Goal: Task Accomplishment & Management: Manage account settings

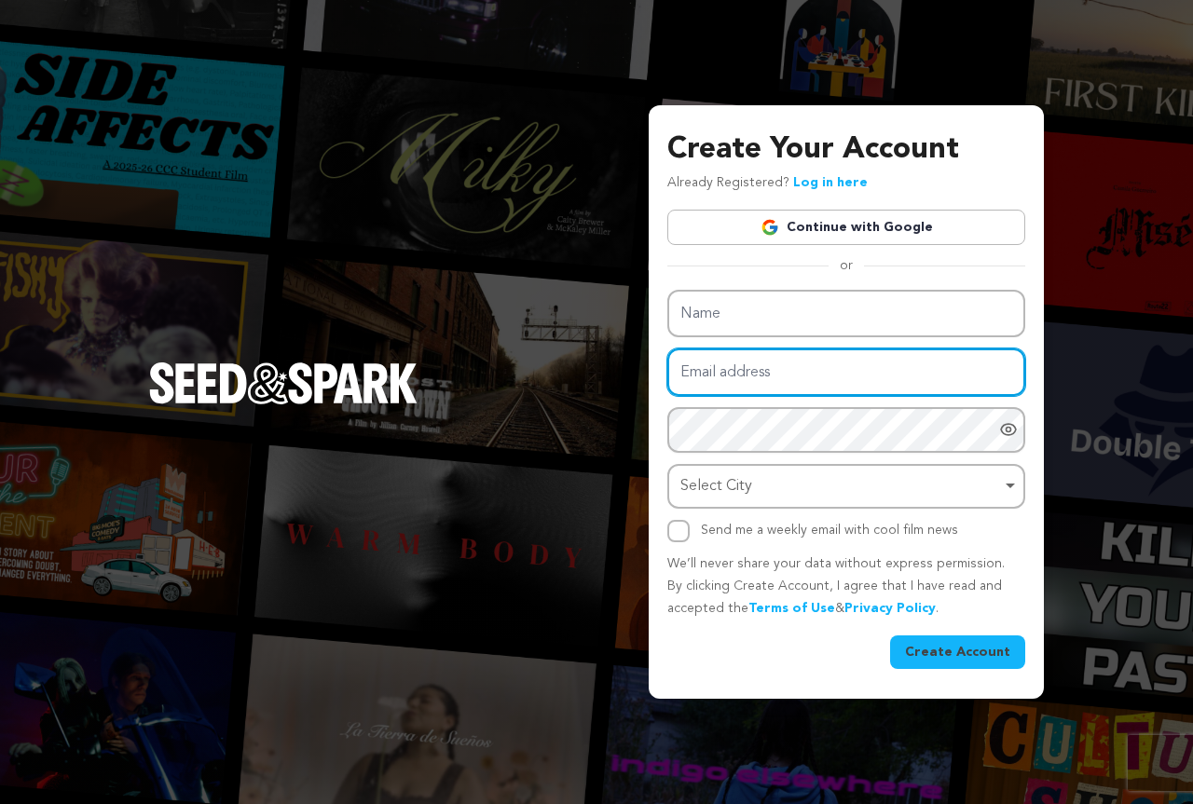
paste input "fapahas197@fursee.com"
type input "fapahas197@fursee.com"
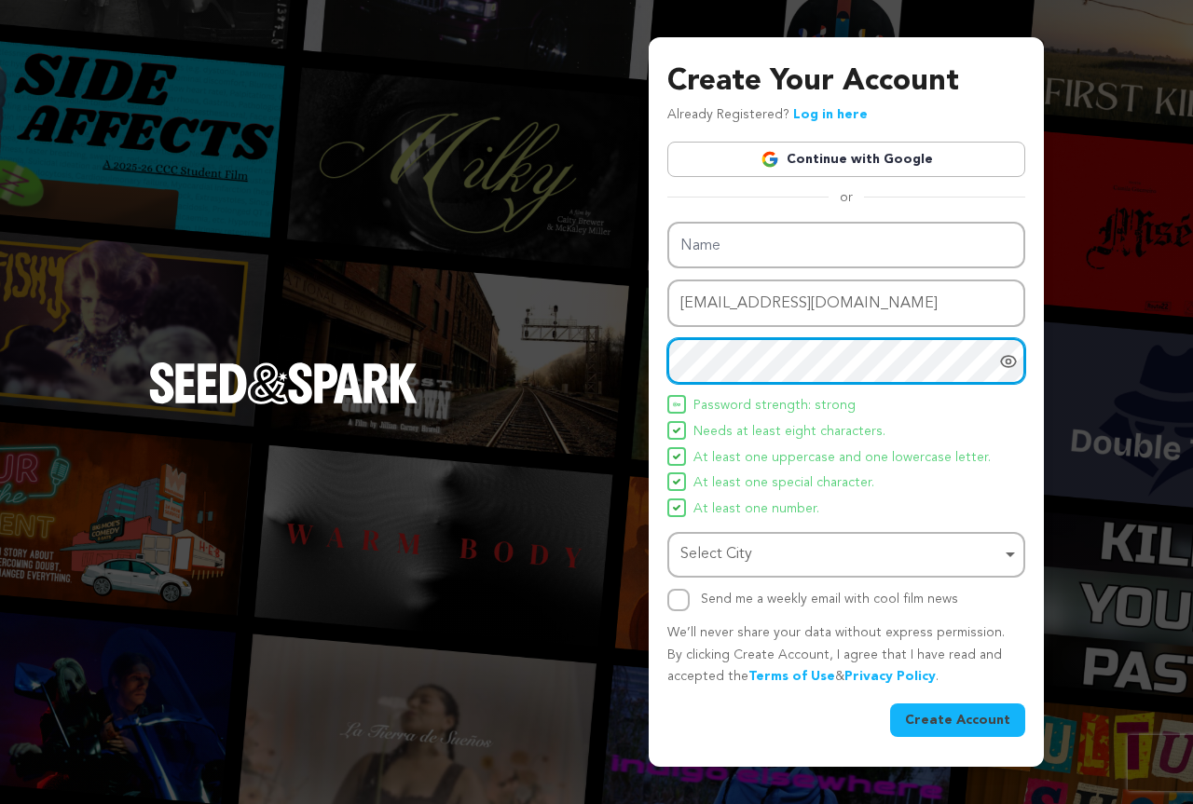
click at [704, 542] on div "Select City Remove item" at bounding box center [840, 554] width 321 height 27
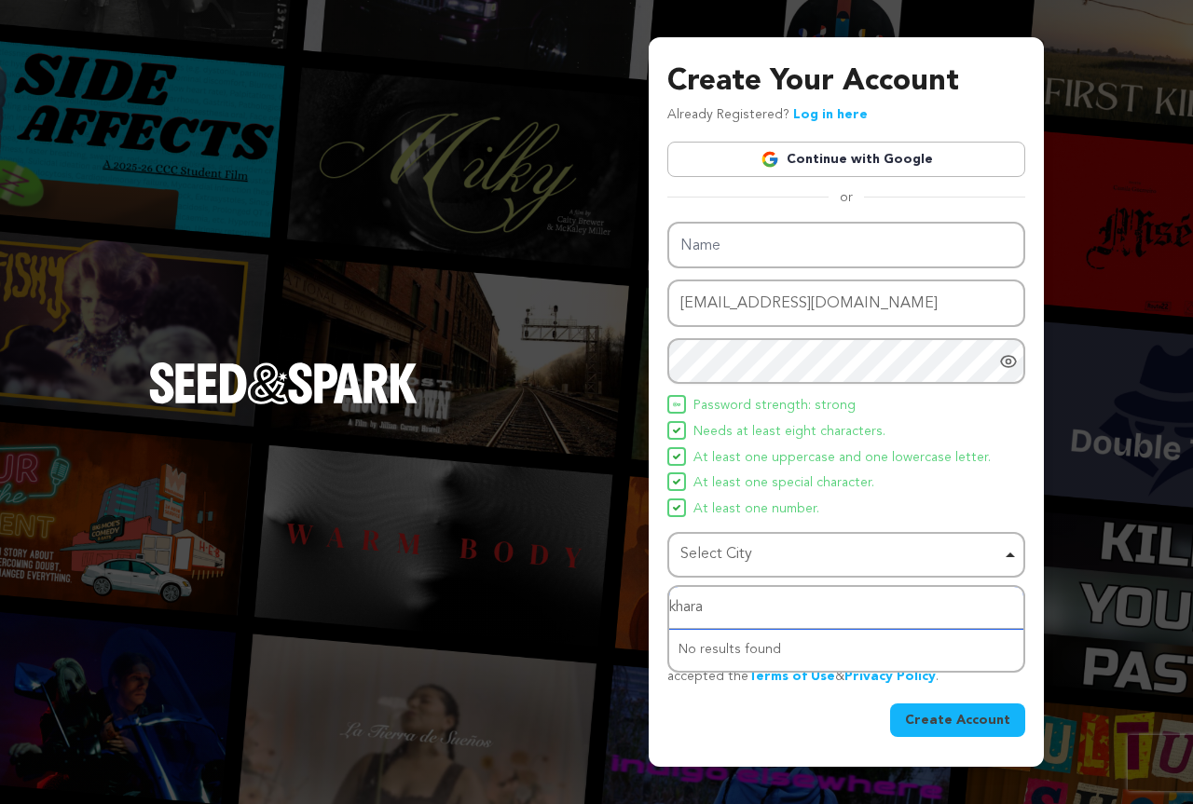
type input "kharar"
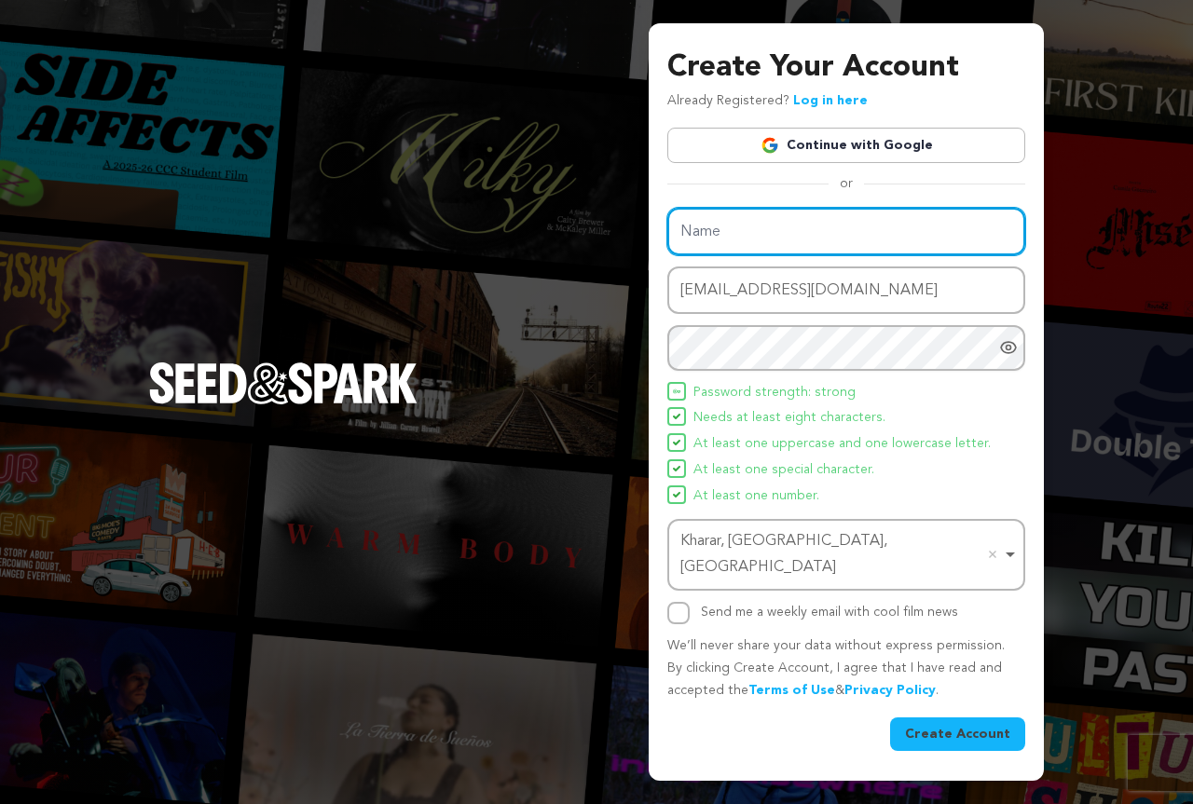
paste input "Ayushi7852"
type input "Ayushi7852"
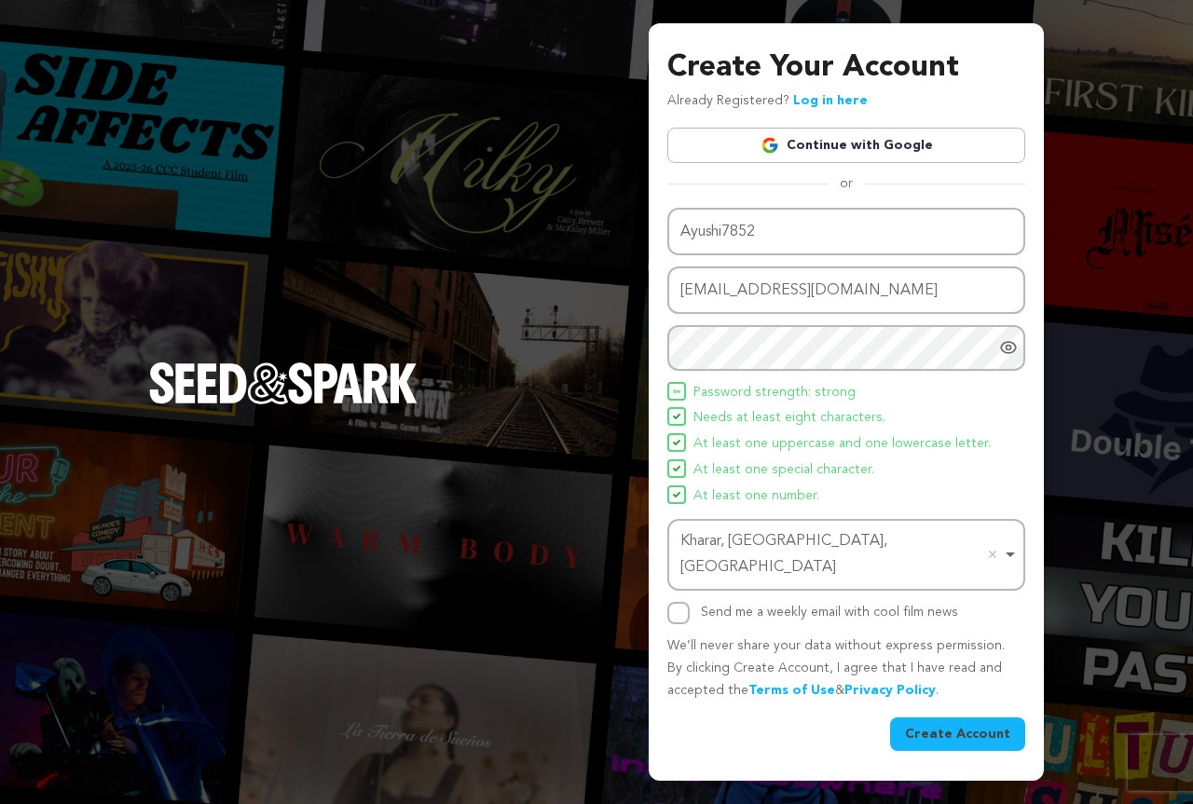
click at [953, 718] on button "Create Account" at bounding box center [957, 735] width 135 height 34
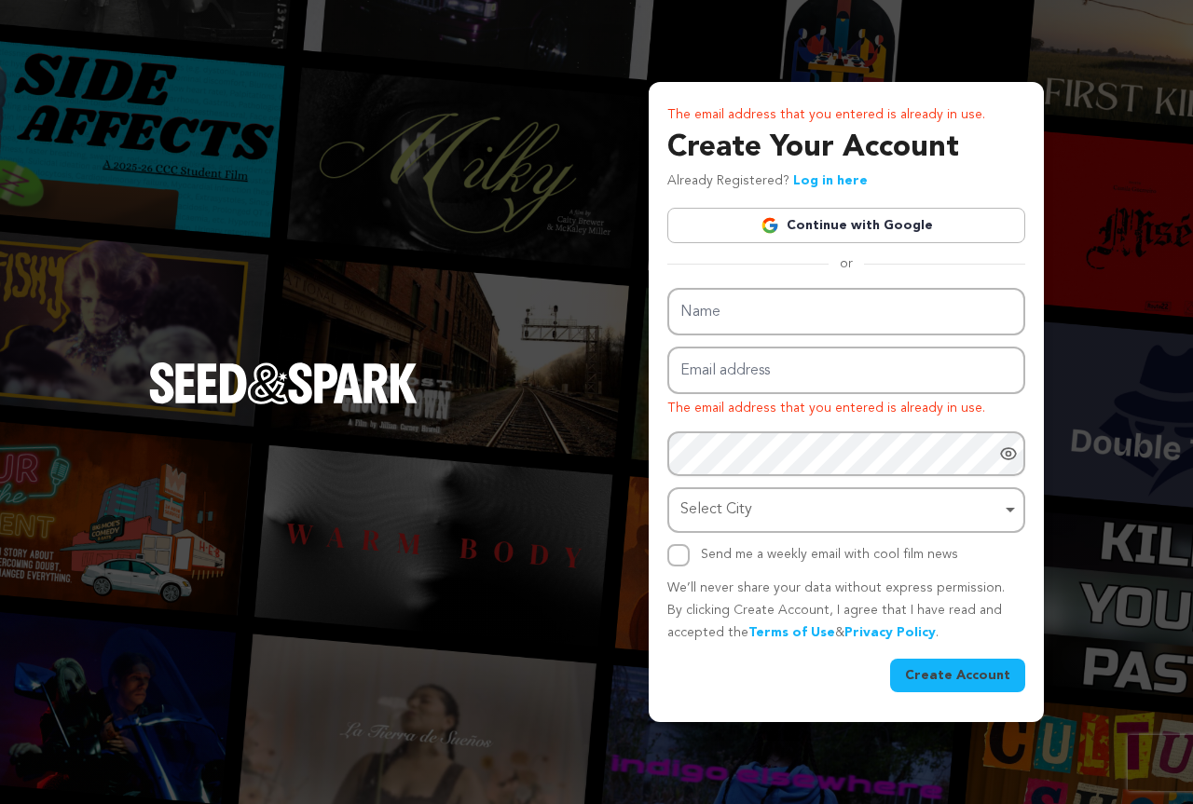
click at [951, 672] on button "Create Account" at bounding box center [957, 676] width 135 height 34
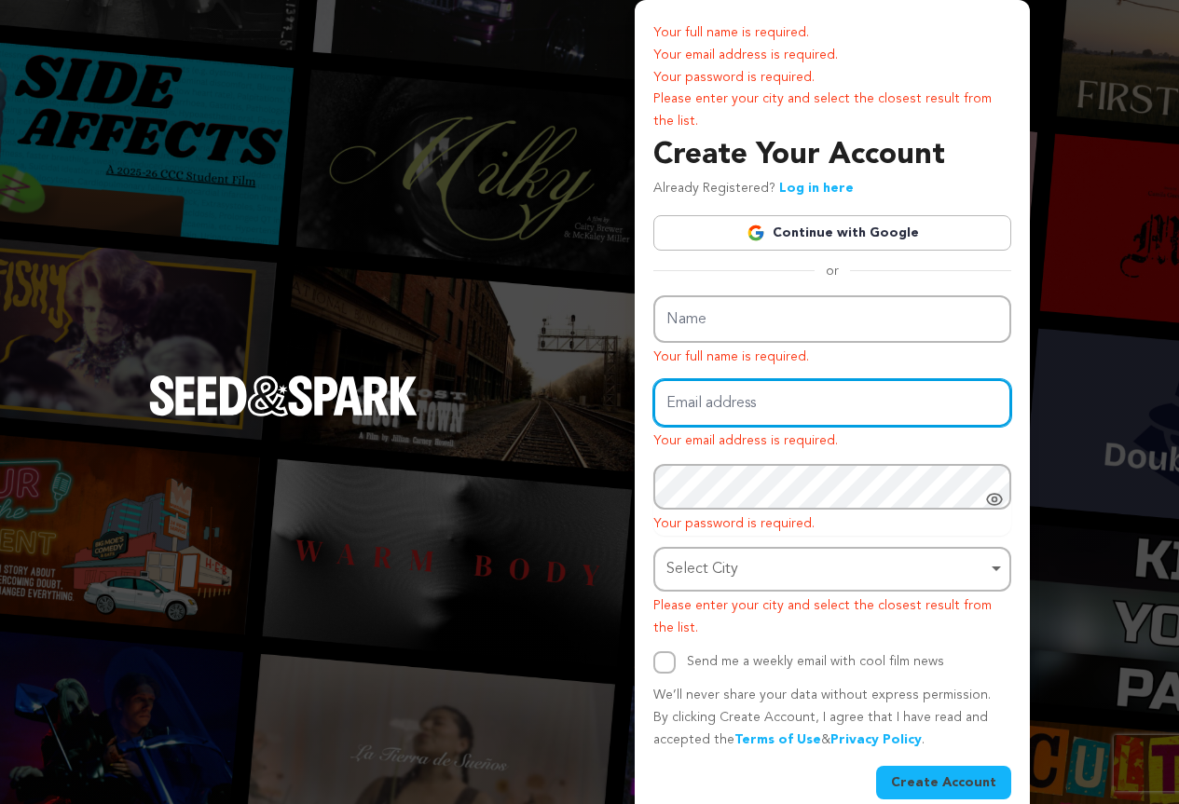
click at [707, 410] on input "Email address" at bounding box center [832, 403] width 358 height 48
paste input "fapahas197@fursee.com"
type input "fapahas197@fursee.com"
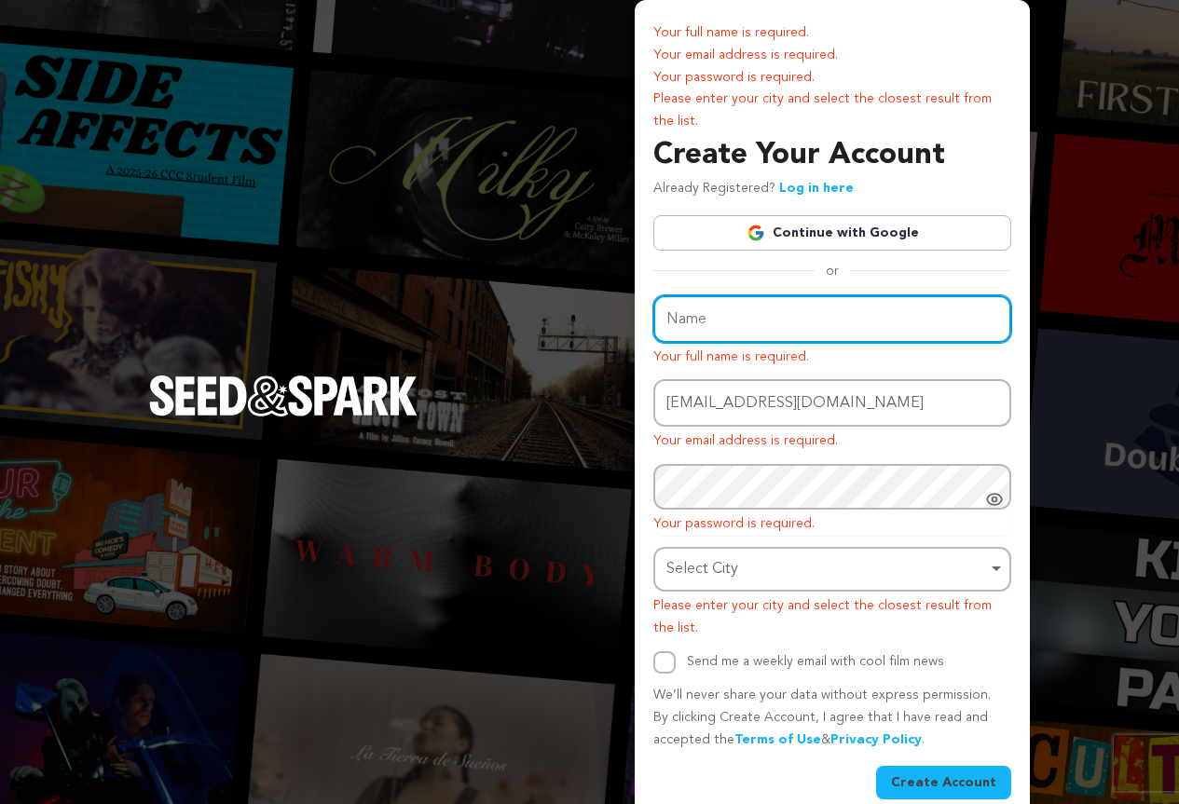
paste input "Ayushi7852"
type input "Ayushi7852"
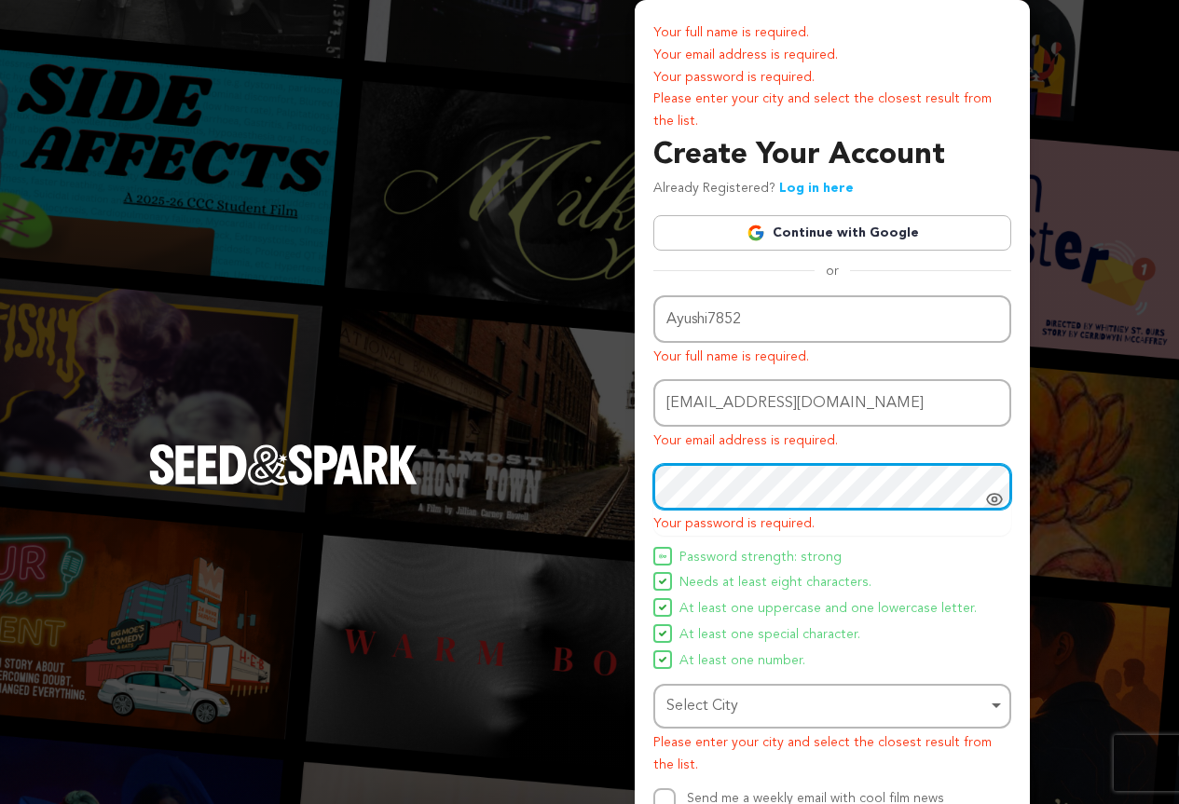
click at [689, 707] on div "Select City Remove item" at bounding box center [826, 706] width 321 height 27
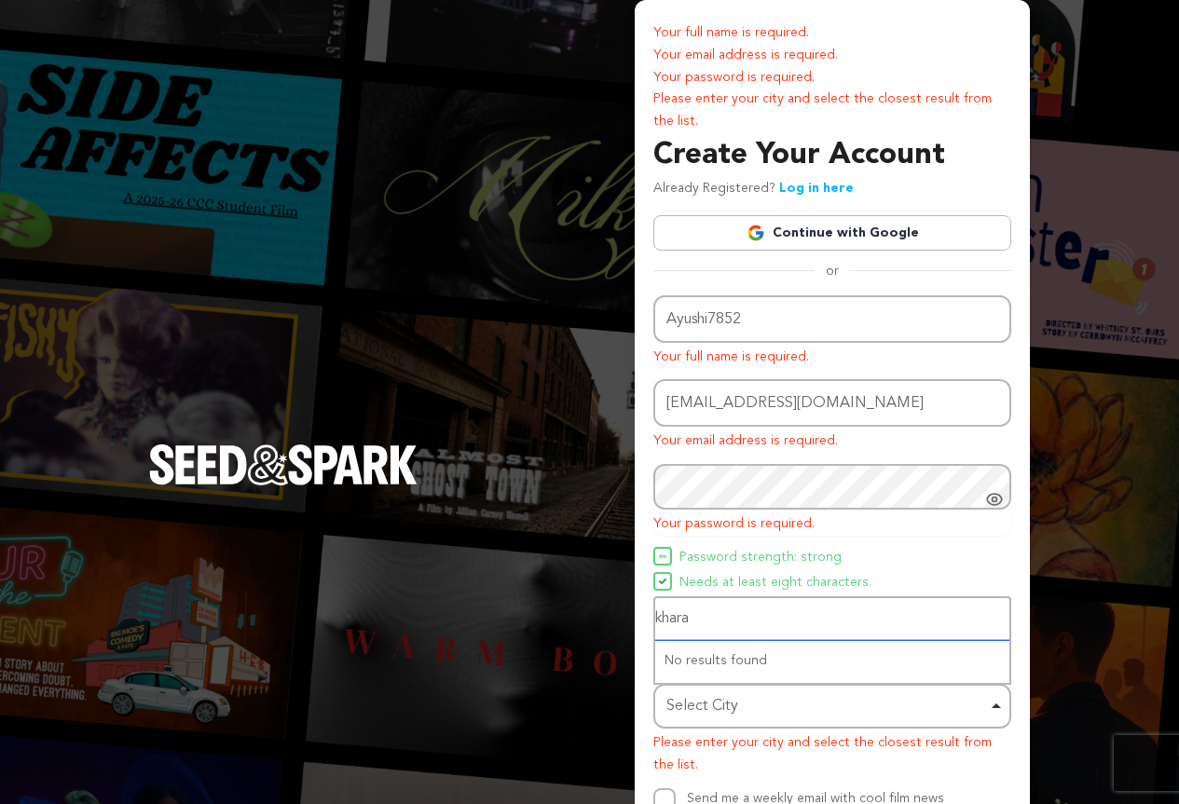
type input "kharar"
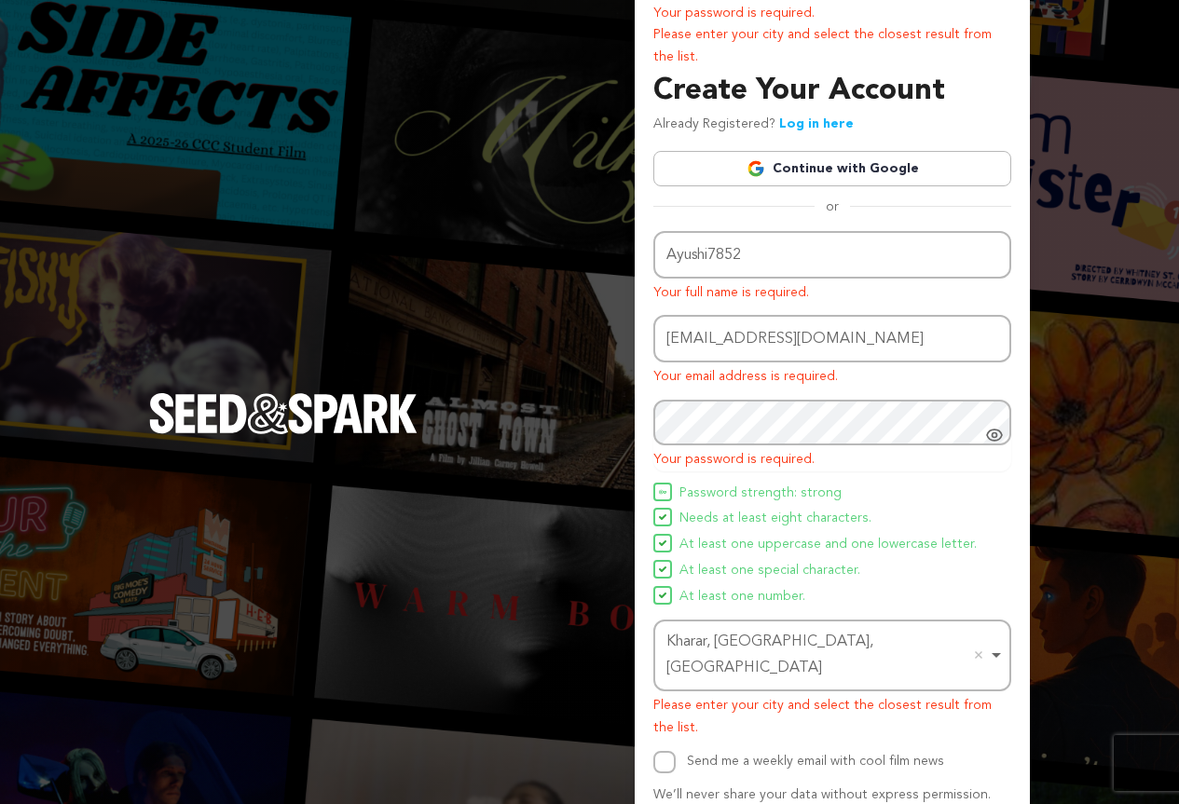
scroll to position [162, 0]
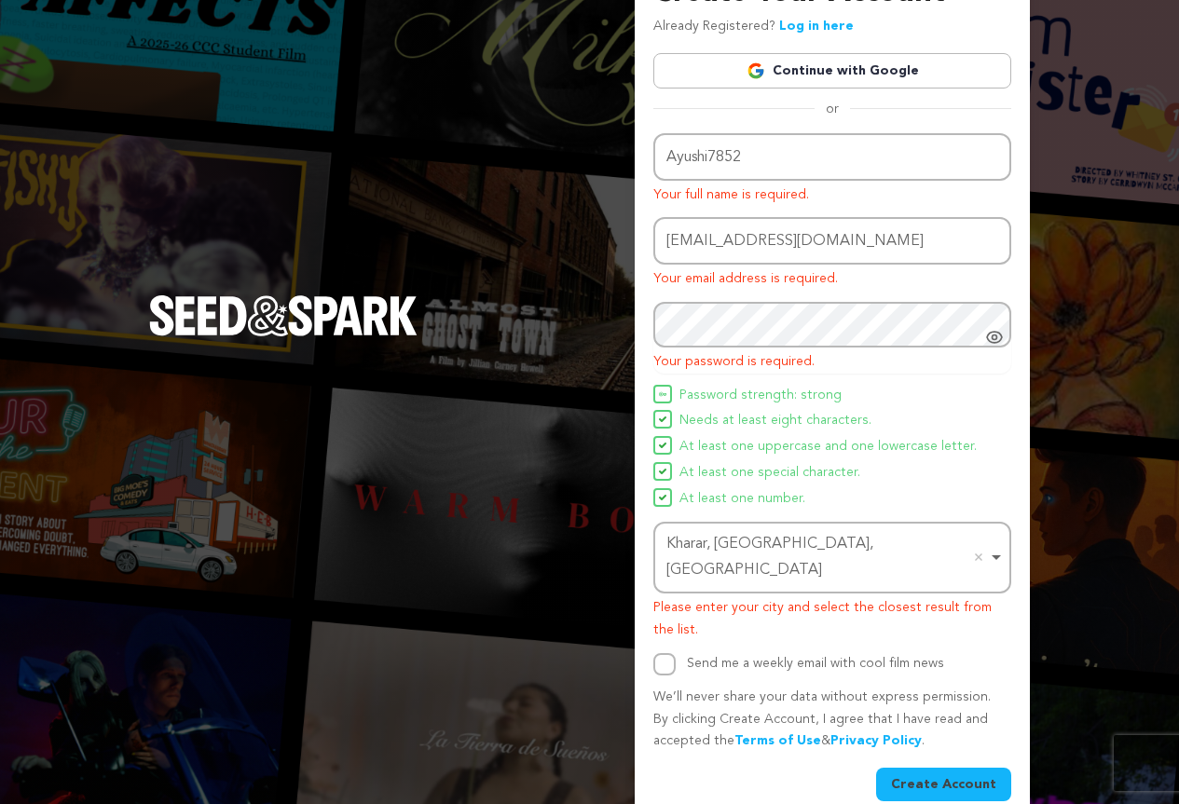
click at [910, 768] on button "Create Account" at bounding box center [943, 785] width 135 height 34
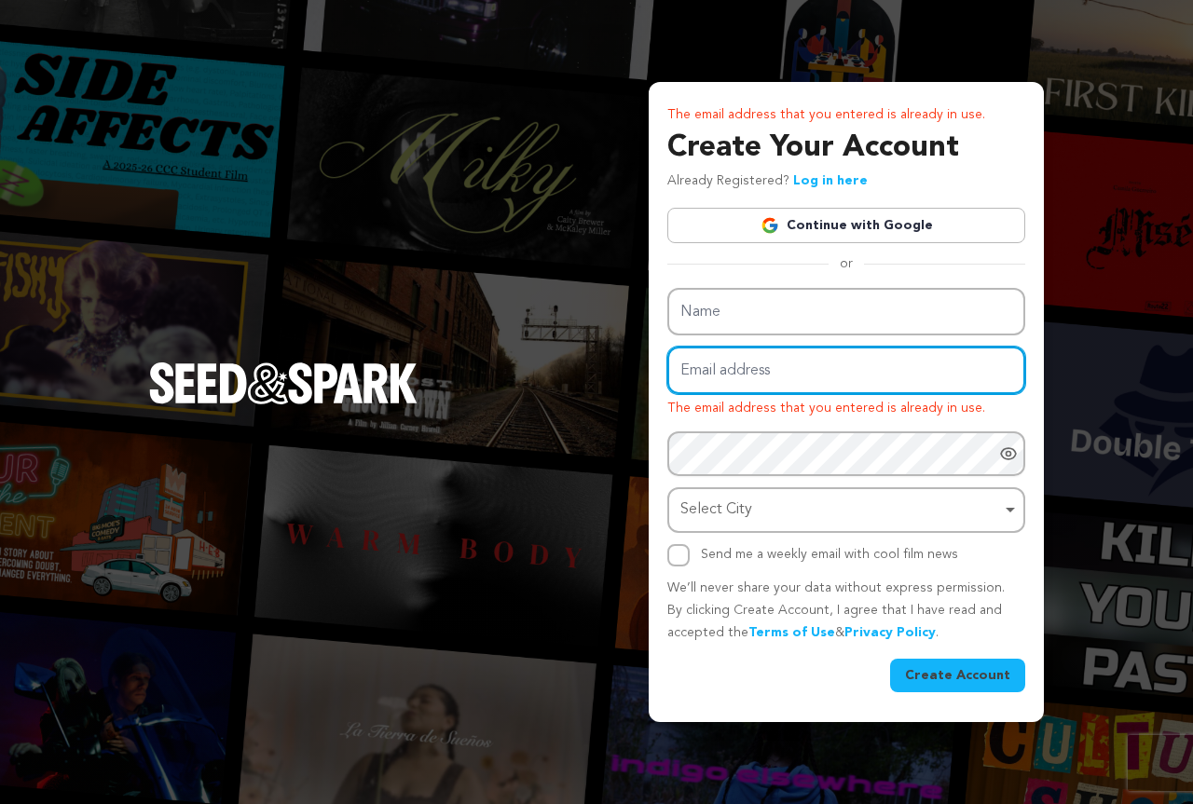
click at [730, 373] on input "Email address" at bounding box center [846, 371] width 358 height 48
paste input "fapahas197@fursee.com"
click at [750, 369] on input "fapahas197@fursee.com" at bounding box center [846, 371] width 358 height 48
click at [723, 376] on input "fapahas197@fursee.com" at bounding box center [846, 371] width 358 height 48
paste input "fapahas197@fursee.com"
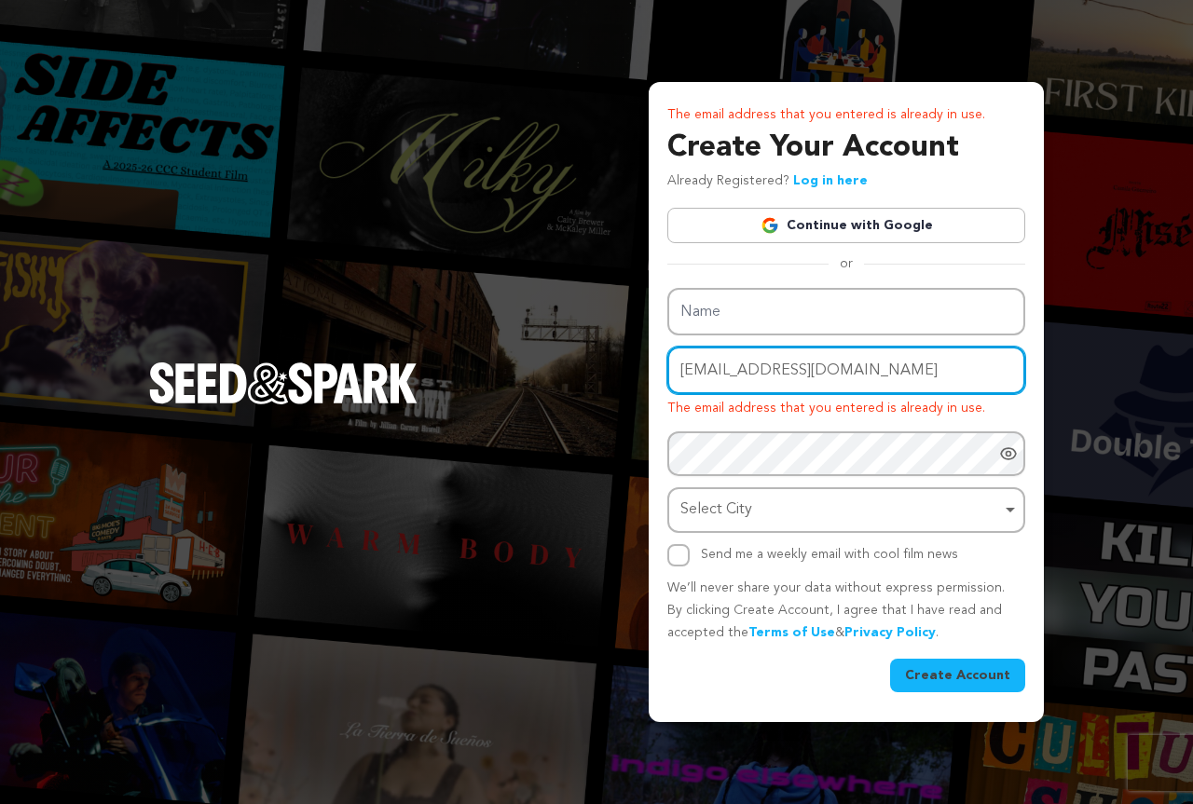
click at [868, 379] on input "fapahas197@fursee.com" at bounding box center [846, 371] width 358 height 48
type input "fapahas197@fursee.com"
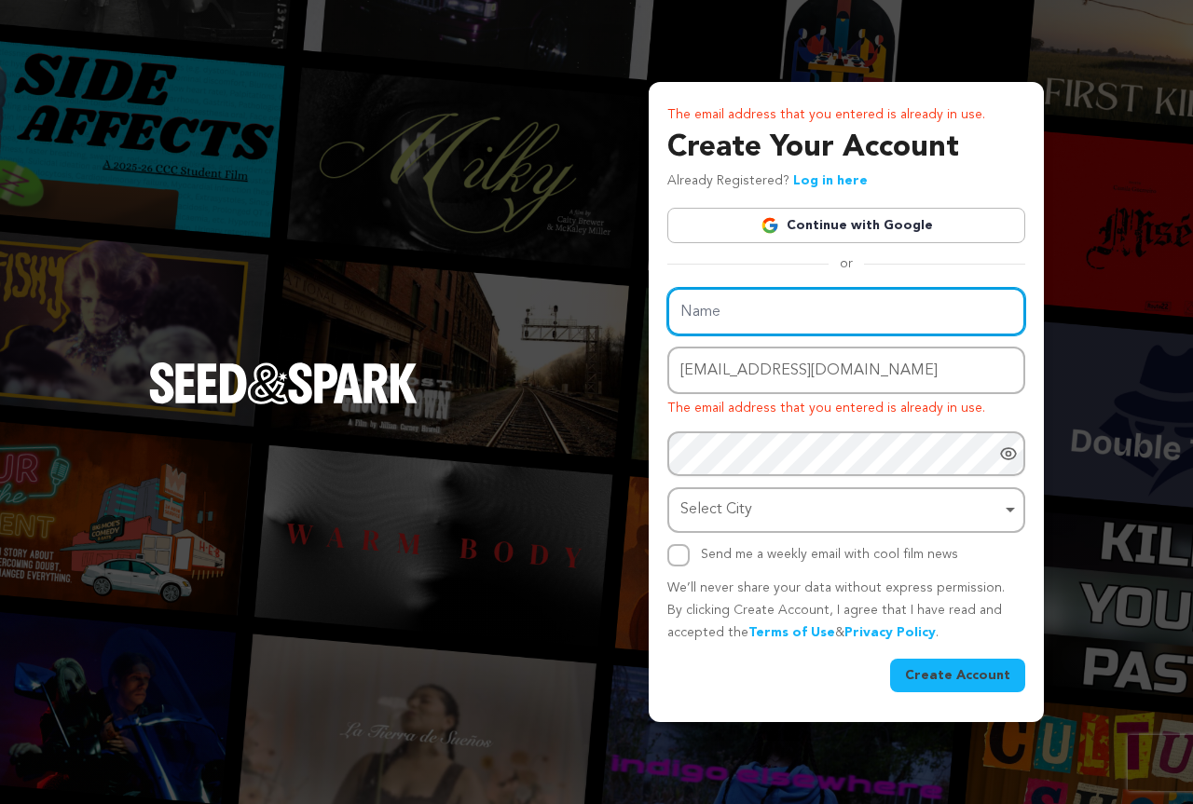
click at [717, 296] on input "Name" at bounding box center [846, 312] width 358 height 48
paste input "Ayushi7852"
type input "Ayushi7852"
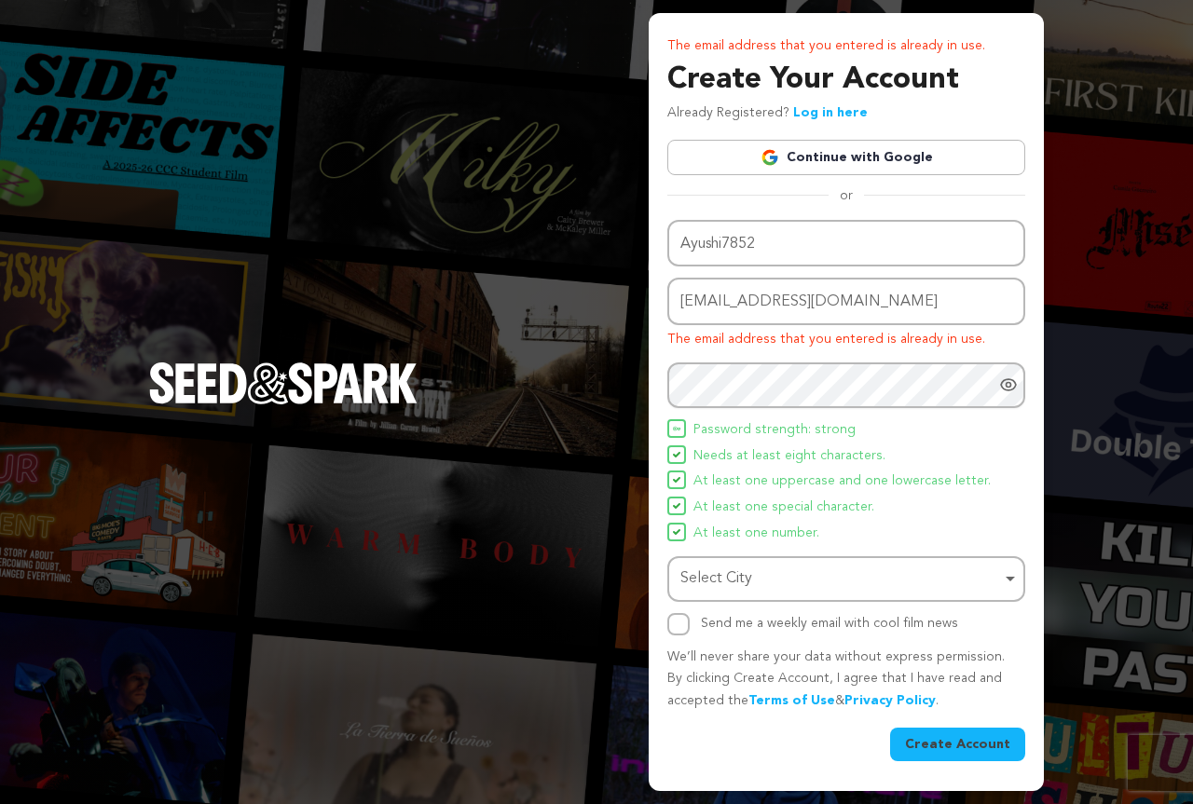
click at [749, 520] on ul "Password strength: strong Needs at least eight characters. At least one upperca…" at bounding box center [846, 482] width 358 height 126
click at [745, 570] on div "Select City Remove item" at bounding box center [840, 579] width 321 height 27
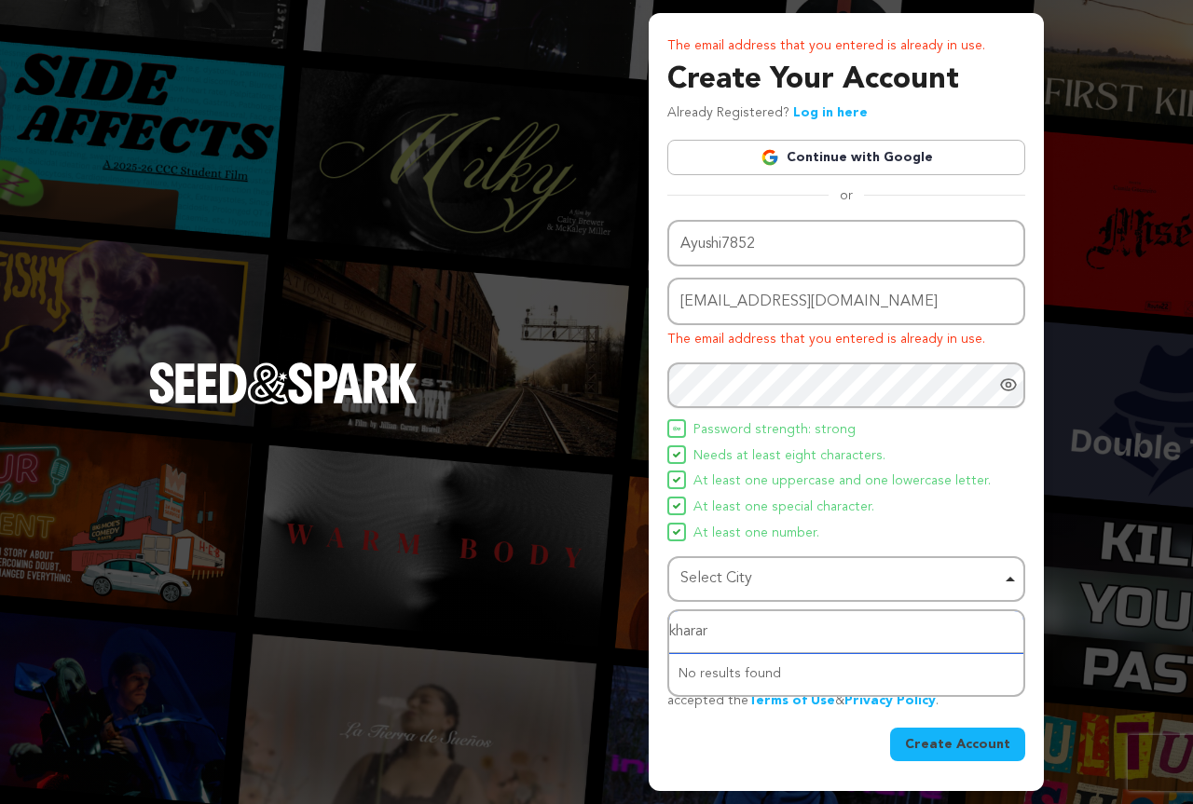
type input "kharar"
click at [702, 716] on div "Name Ayushi7852 Email address fapahas197@fursee.com The email address that you …" at bounding box center [846, 490] width 358 height 541
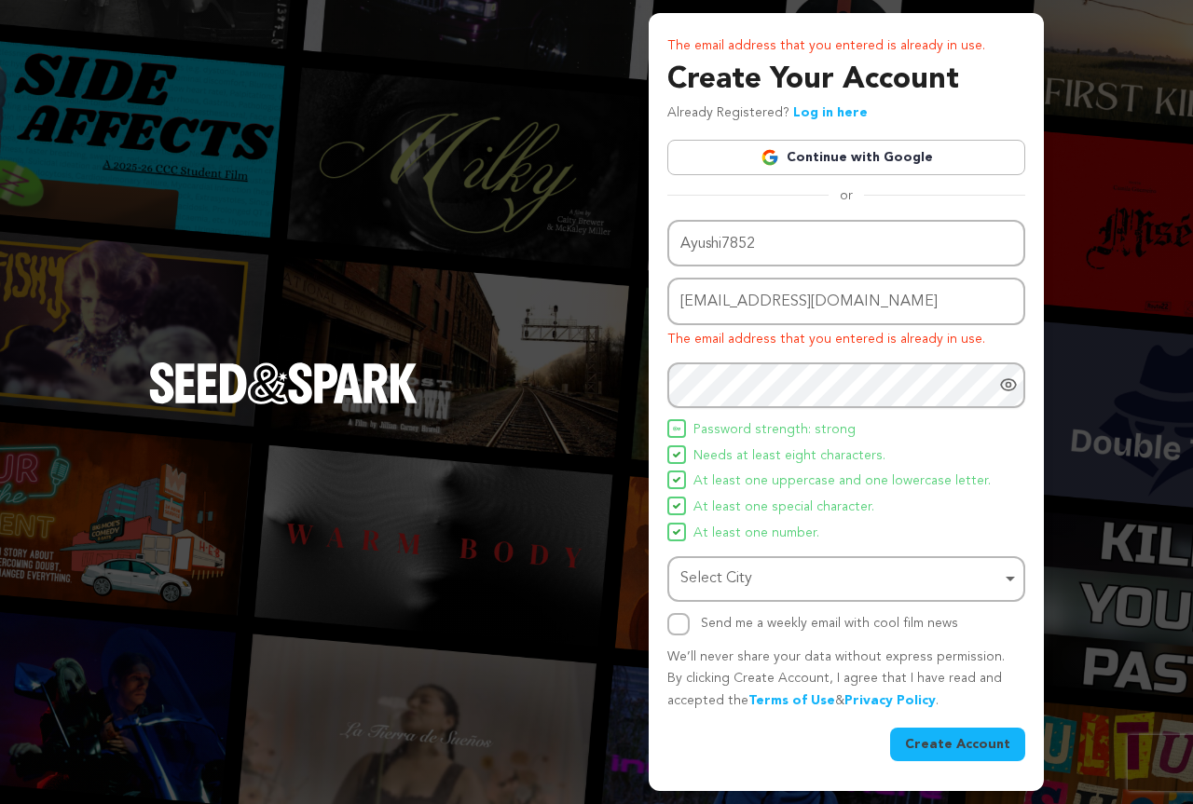
click at [917, 732] on button "Create Account" at bounding box center [957, 745] width 135 height 34
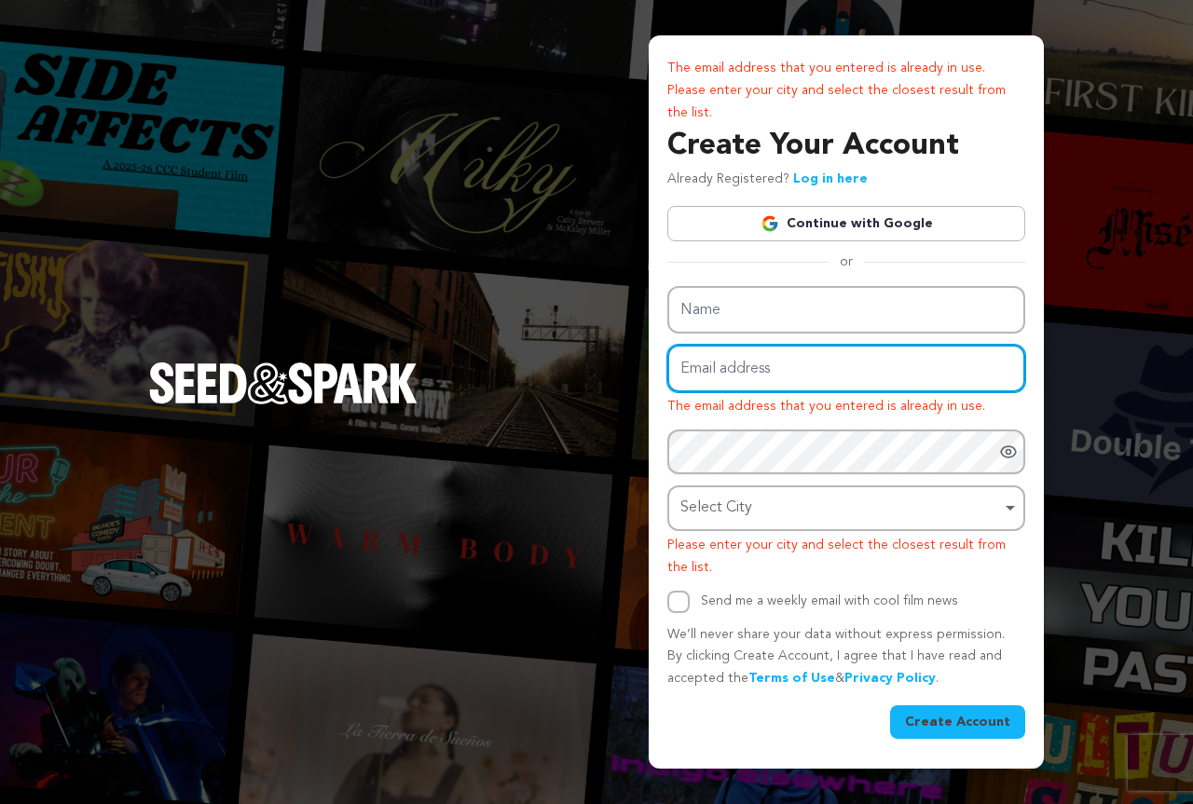
click at [712, 379] on input "Email address" at bounding box center [846, 369] width 358 height 48
paste input "kihij78845@fursee.com"
type input "kihij78845@fursee.com"
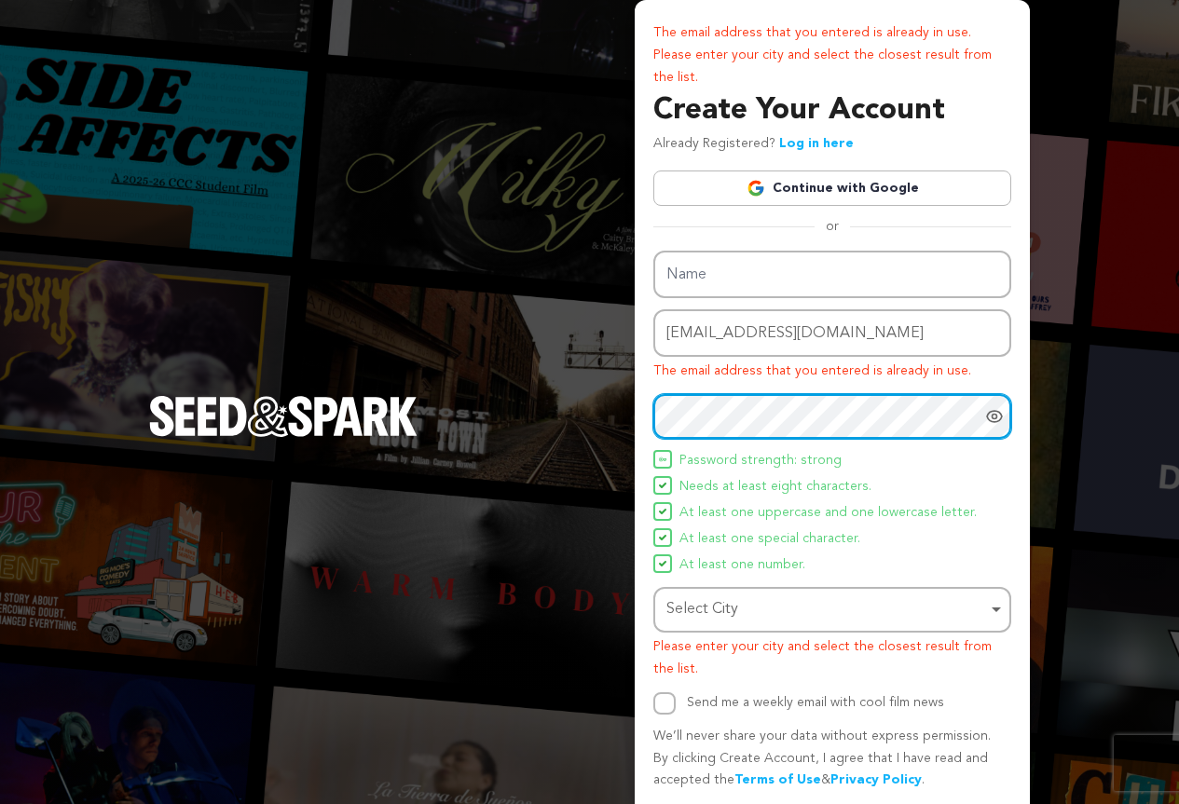
click at [697, 599] on div "Select City Remove item" at bounding box center [826, 609] width 321 height 27
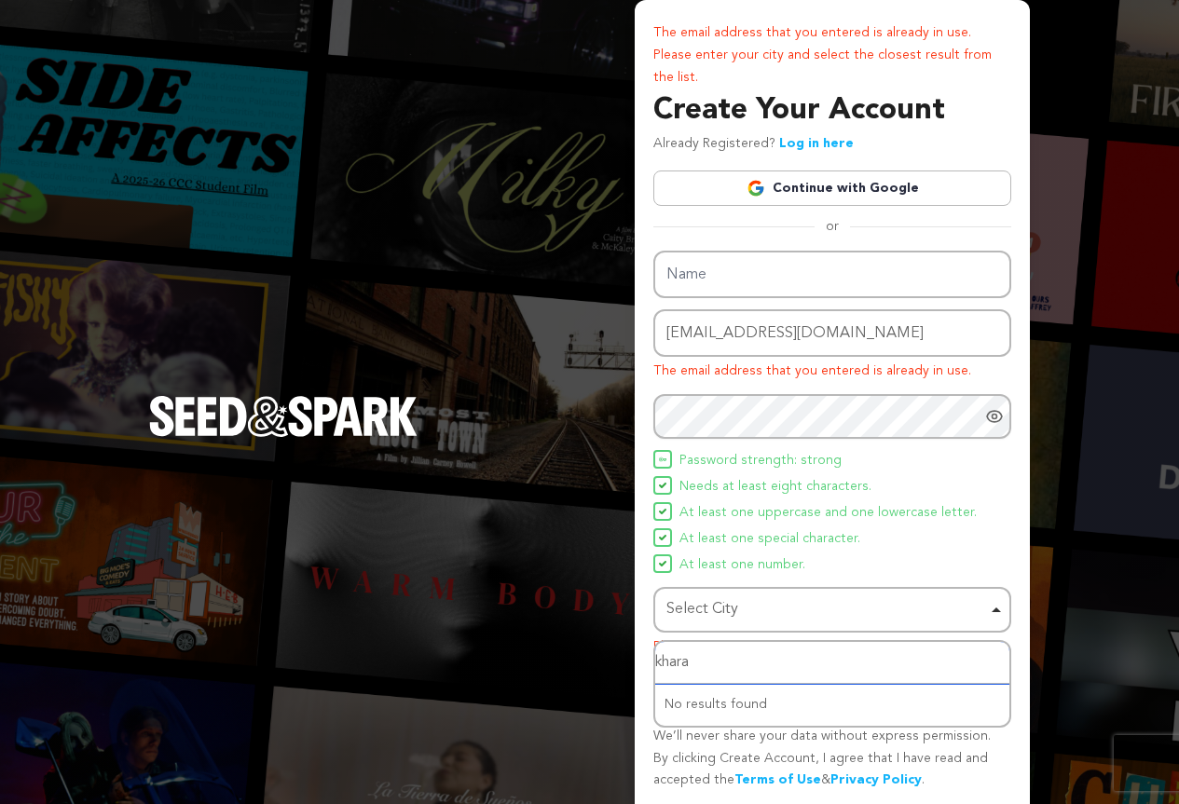
type input "kharar"
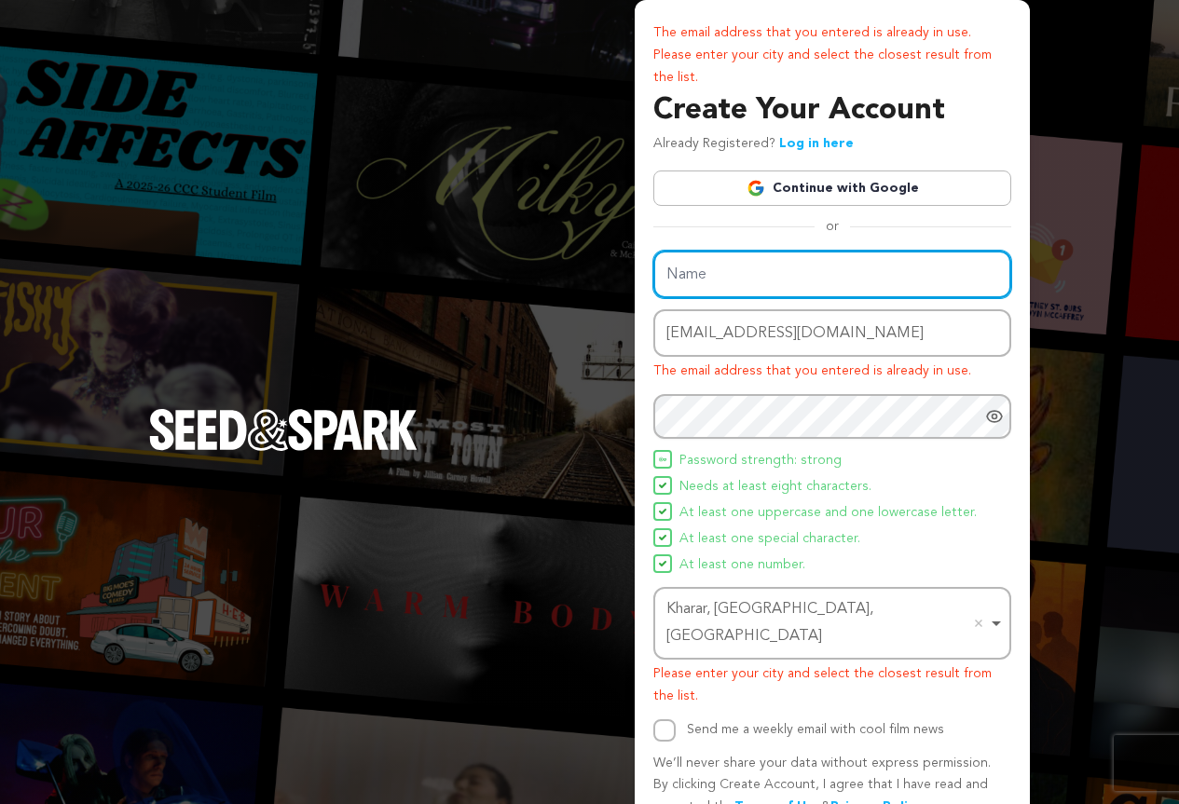
click at [700, 266] on input "Name" at bounding box center [832, 275] width 358 height 48
paste input "Ayushi7852"
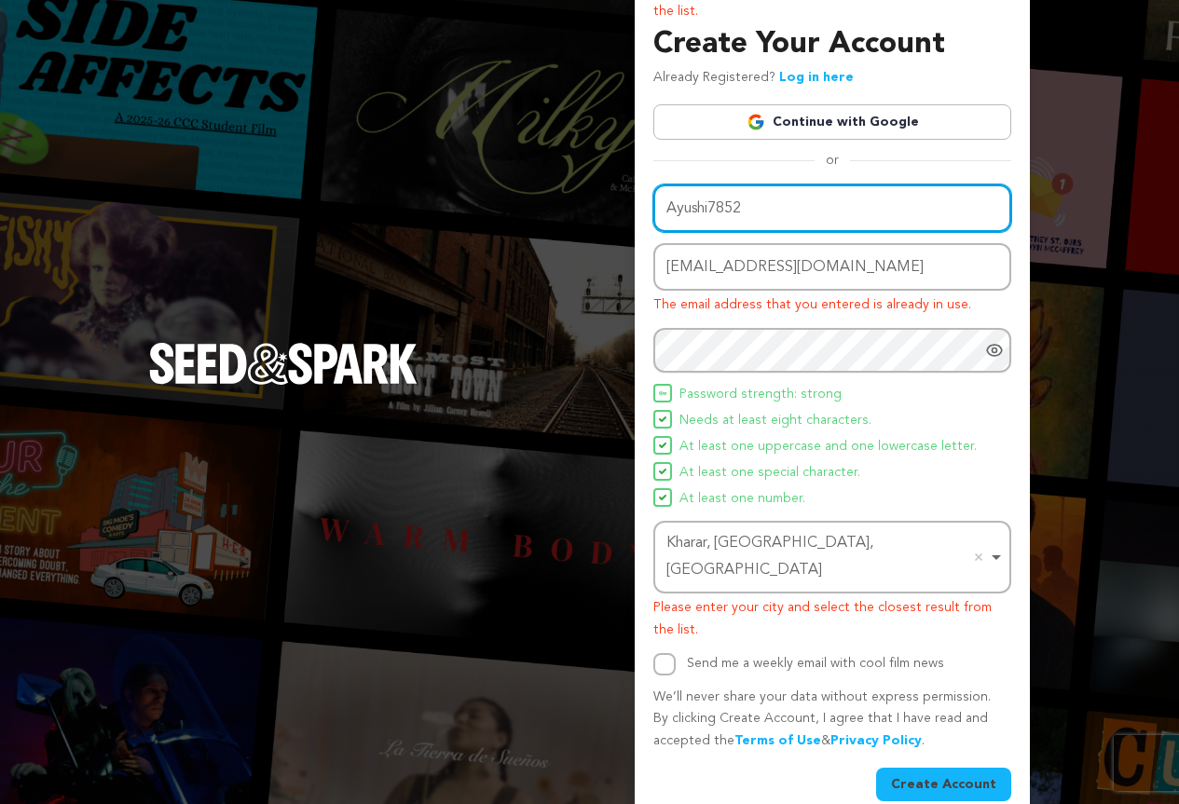
type input "Ayushi7852"
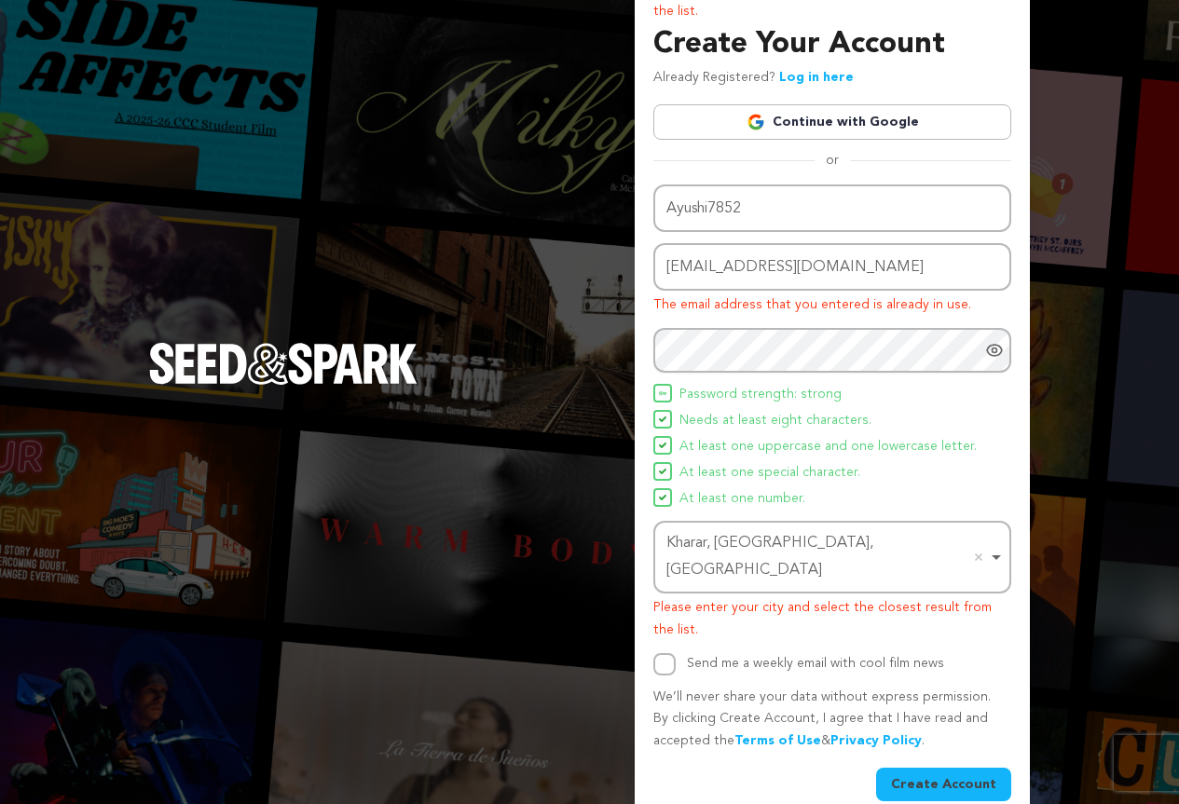
click at [923, 768] on button "Create Account" at bounding box center [943, 785] width 135 height 34
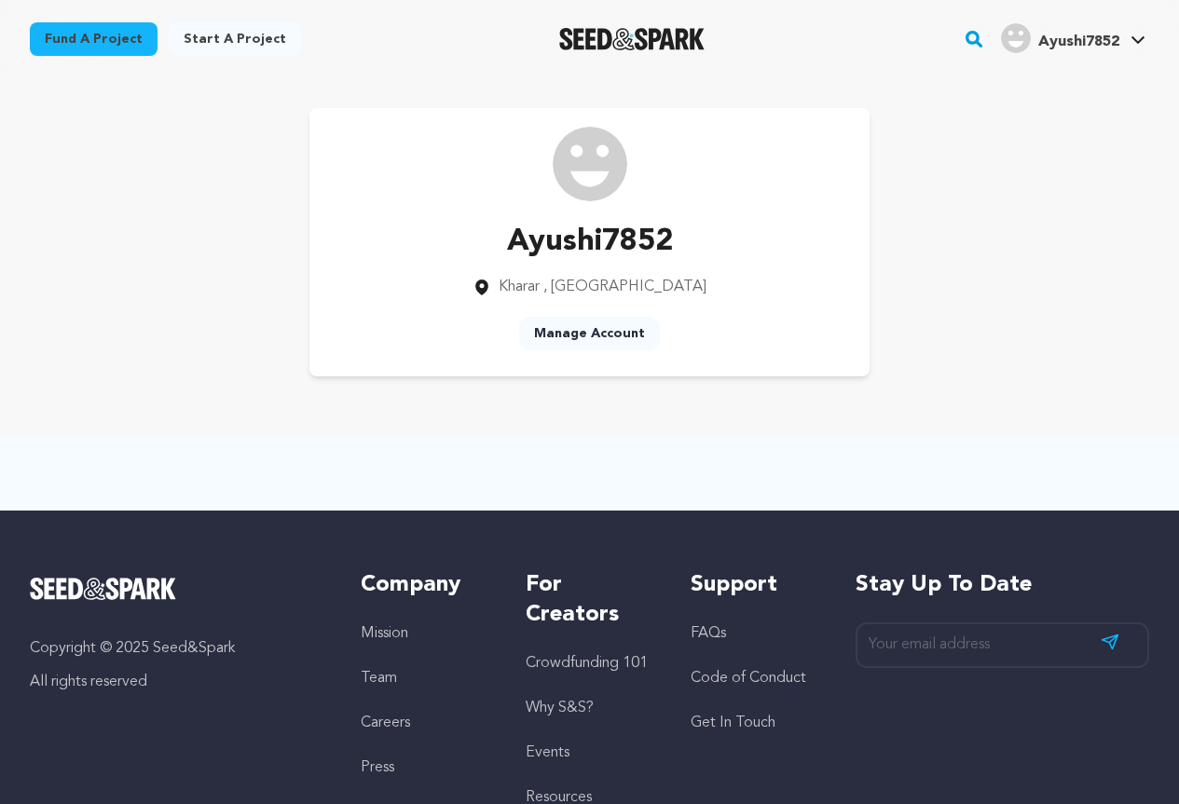
click at [572, 334] on link "Manage Account" at bounding box center [589, 334] width 141 height 34
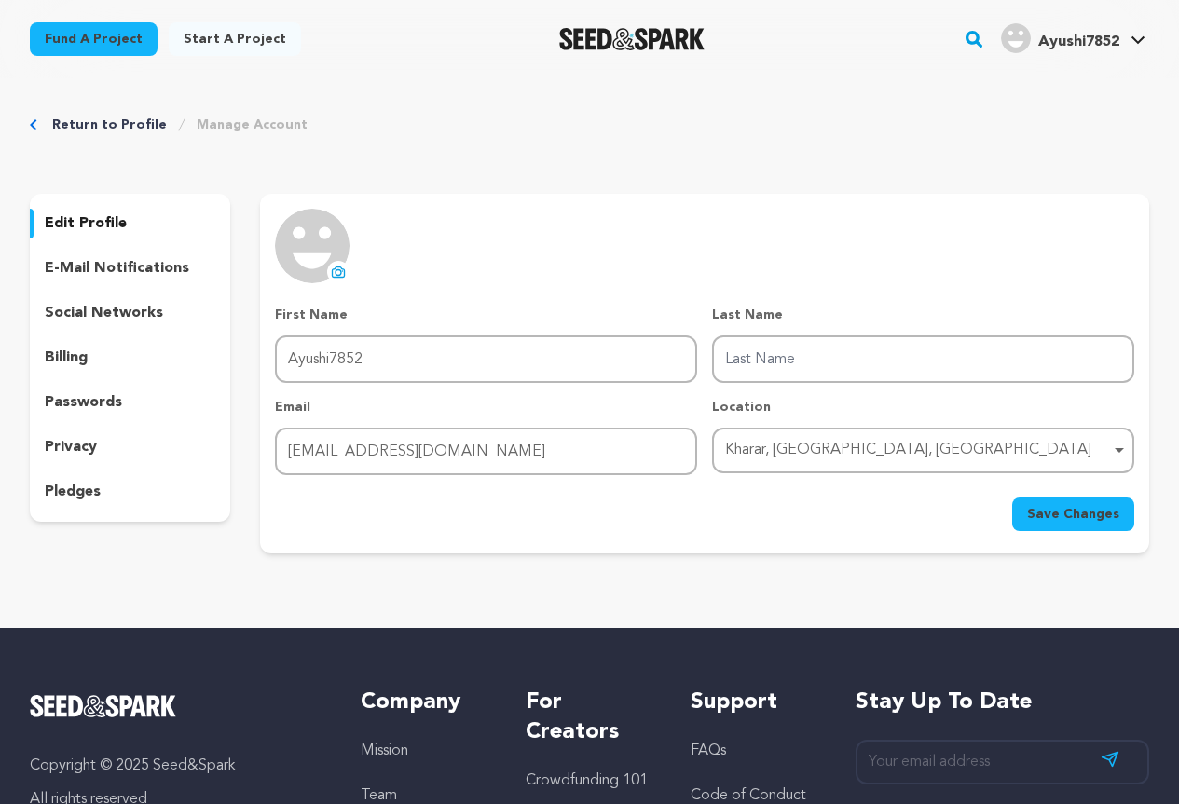
click at [333, 275] on icon at bounding box center [338, 272] width 15 height 15
click at [144, 311] on p "social networks" at bounding box center [104, 313] width 118 height 22
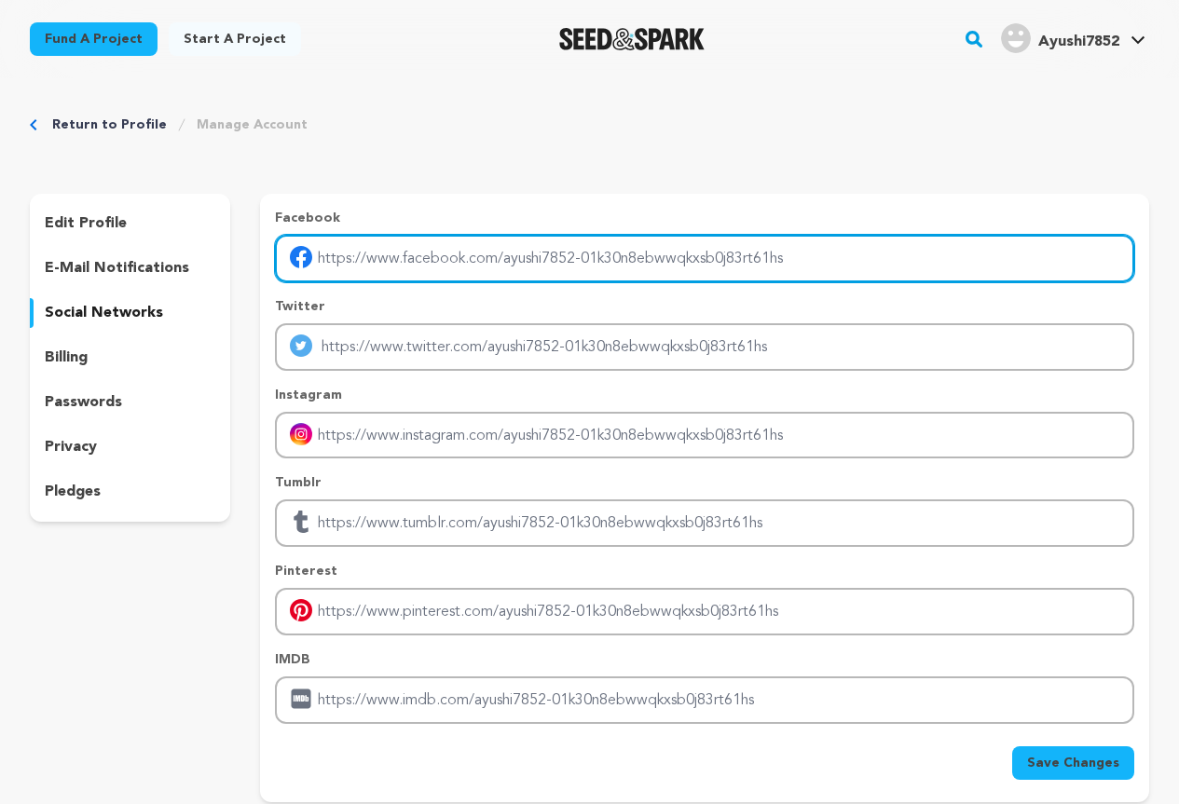
click at [472, 248] on input "Enter facebook profile link" at bounding box center [704, 259] width 859 height 48
type input "https://www.facebook.com/Anandinfra29"
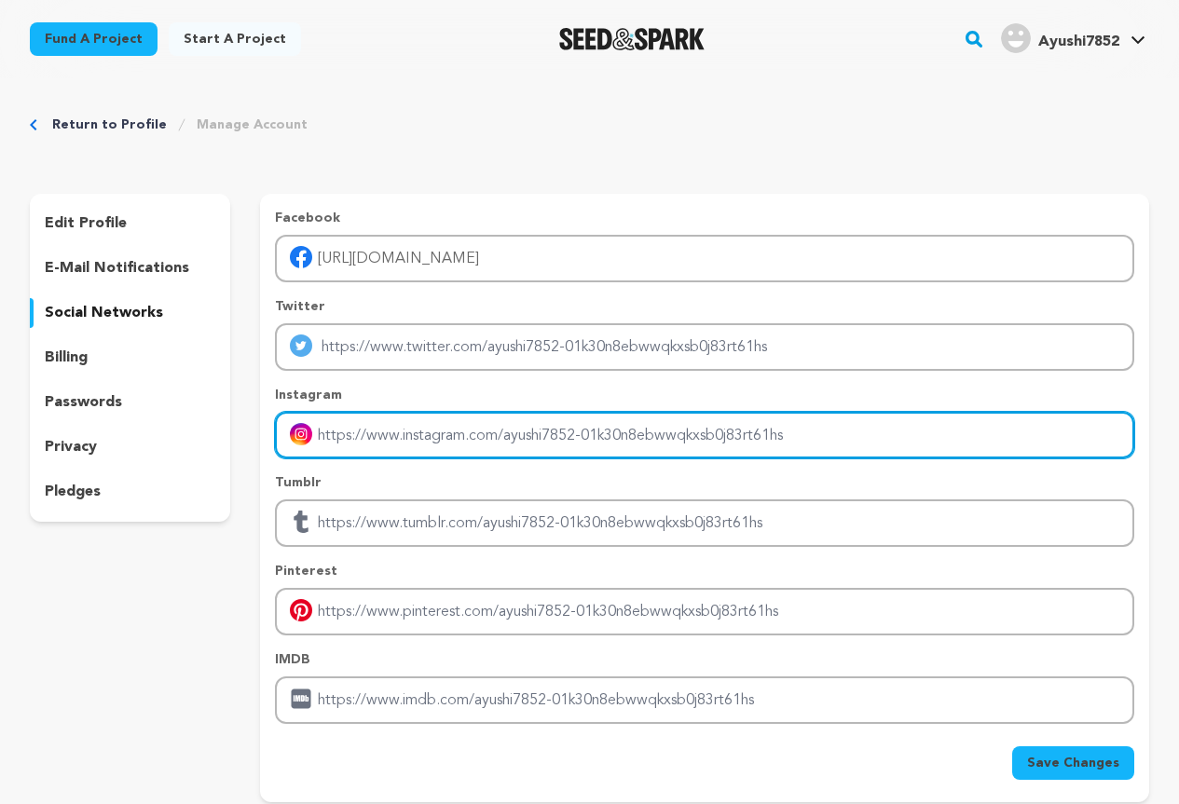
drag, startPoint x: 349, startPoint y: 428, endPoint x: 403, endPoint y: 427, distance: 53.1
click at [349, 428] on input "Enter instagram handle link" at bounding box center [704, 436] width 859 height 48
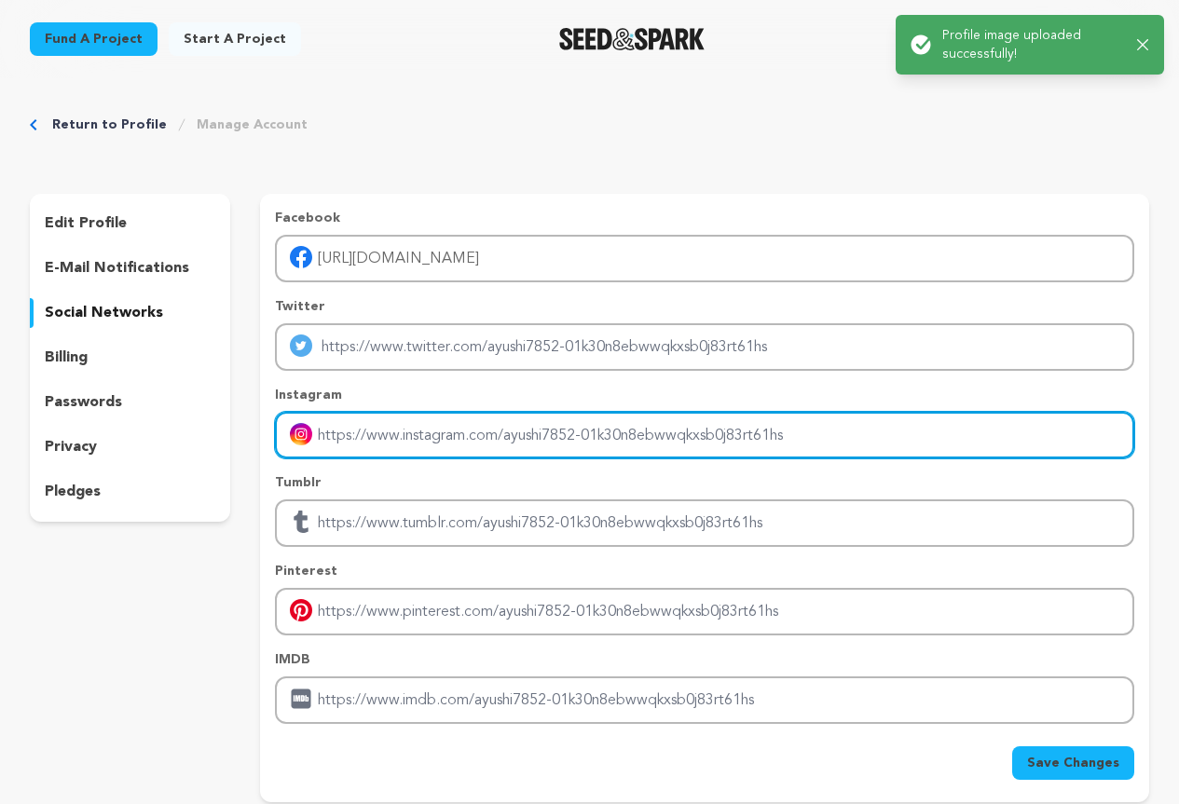
type input "https://www.instagram.com/anand_infra_real_estate?igsh=c294cTR0aWlyZTVt"
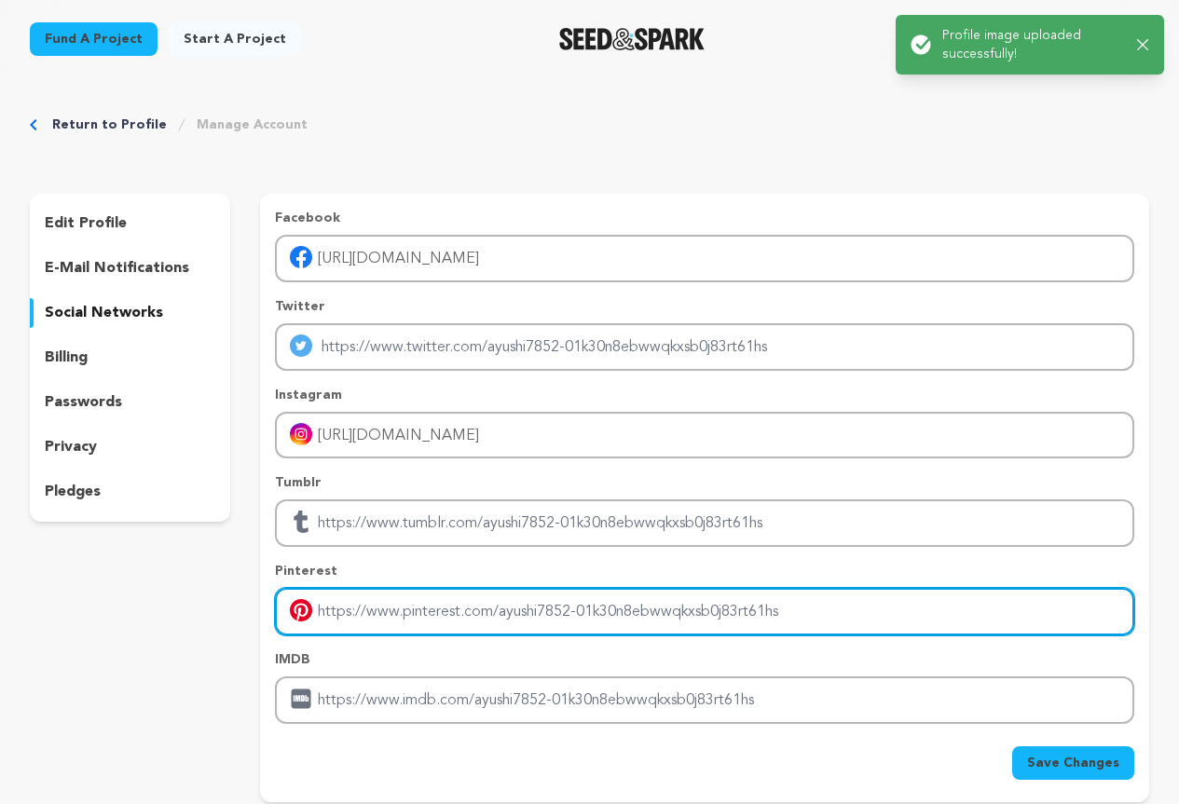
click at [471, 602] on input "Enter pinterest profile link" at bounding box center [704, 612] width 859 height 48
type input "https://pin.it/3PExJFpql"
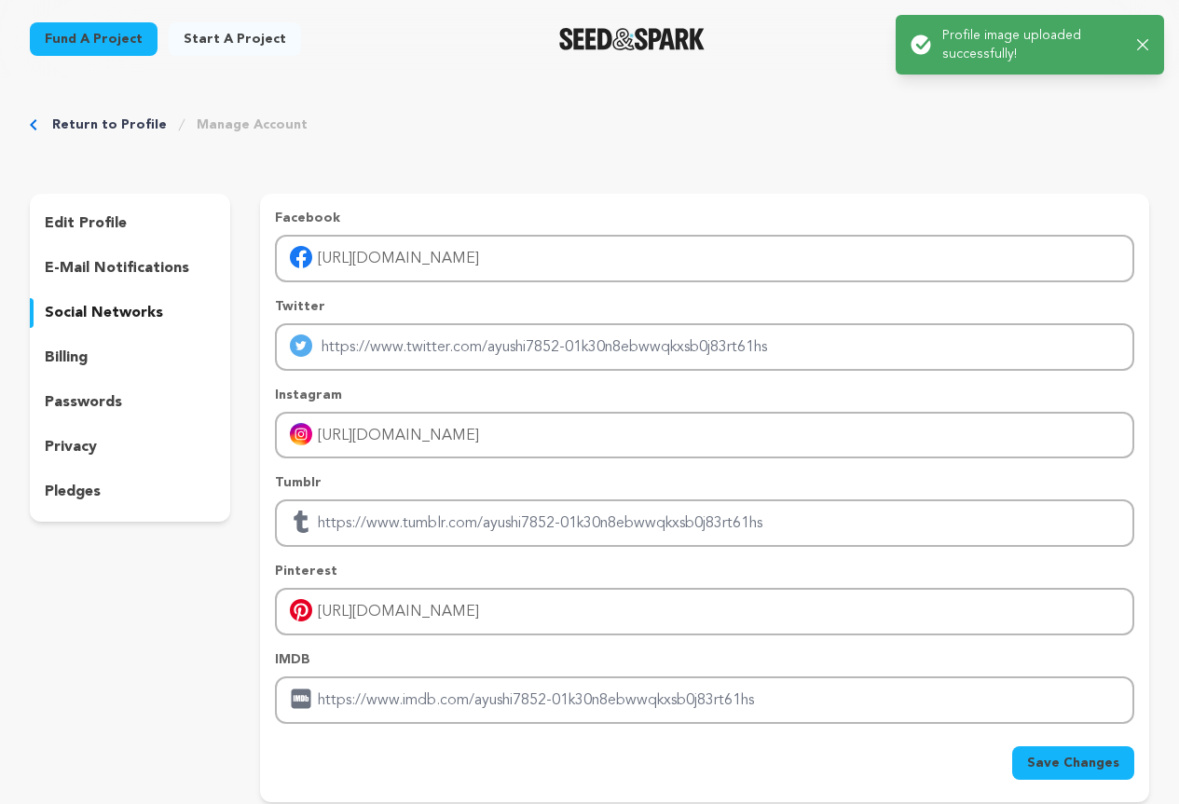
click at [1051, 758] on span "Save Changes" at bounding box center [1073, 763] width 92 height 19
click at [1142, 41] on icon "button" at bounding box center [1143, 45] width 12 height 12
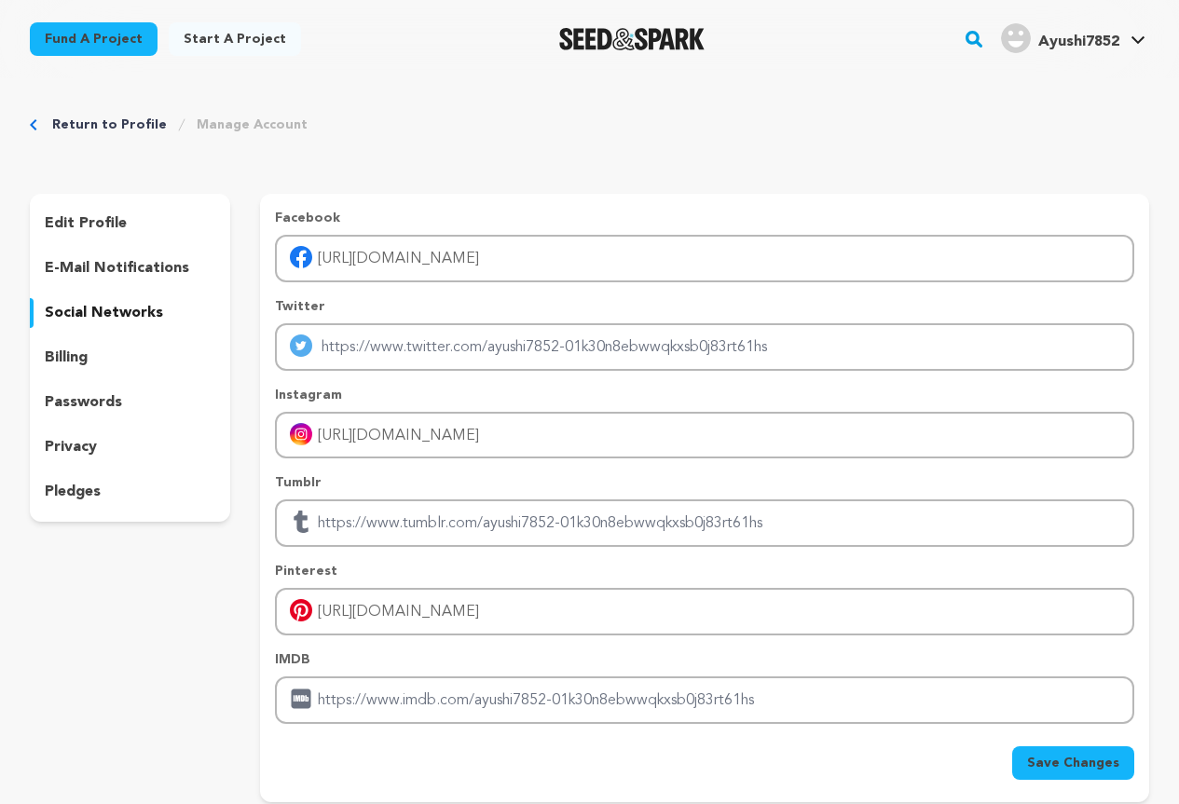
click at [1020, 49] on img "Ayushi7852's Profile" at bounding box center [1016, 38] width 30 height 30
